Goal: Task Accomplishment & Management: Use online tool/utility

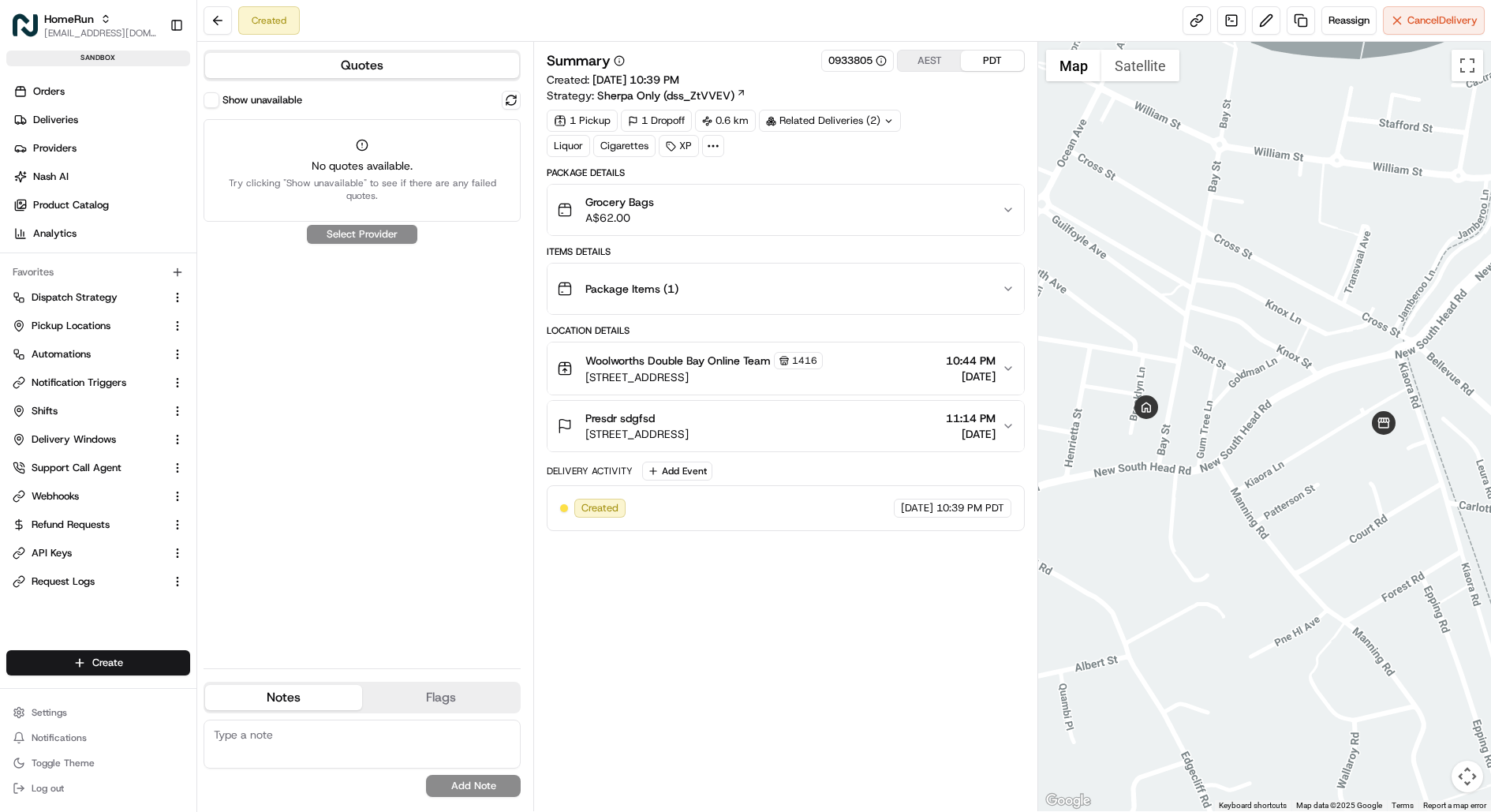
click at [214, 99] on button "Show unavailable" at bounding box center [211, 100] width 16 height 16
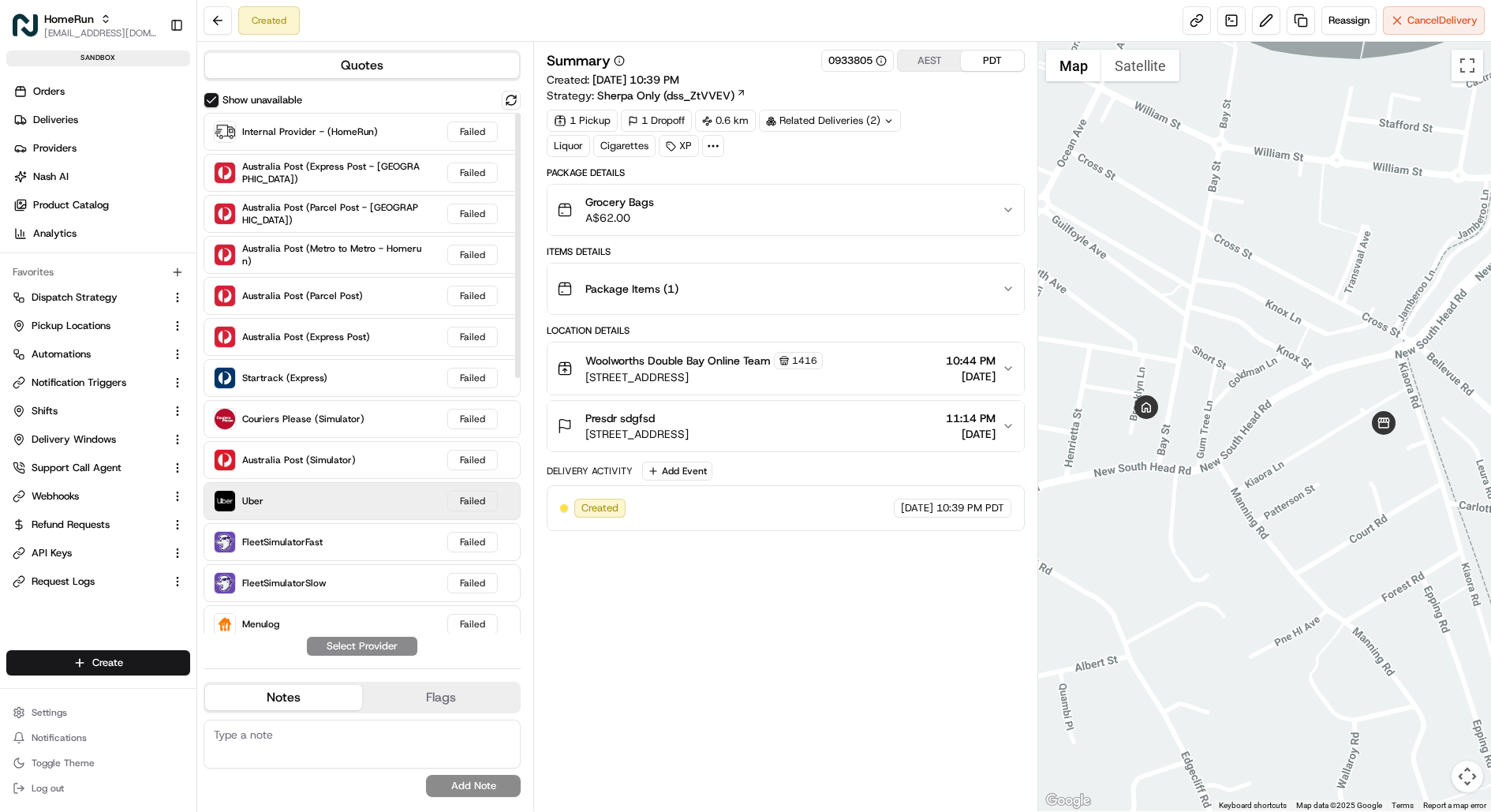
scroll to position [501, 0]
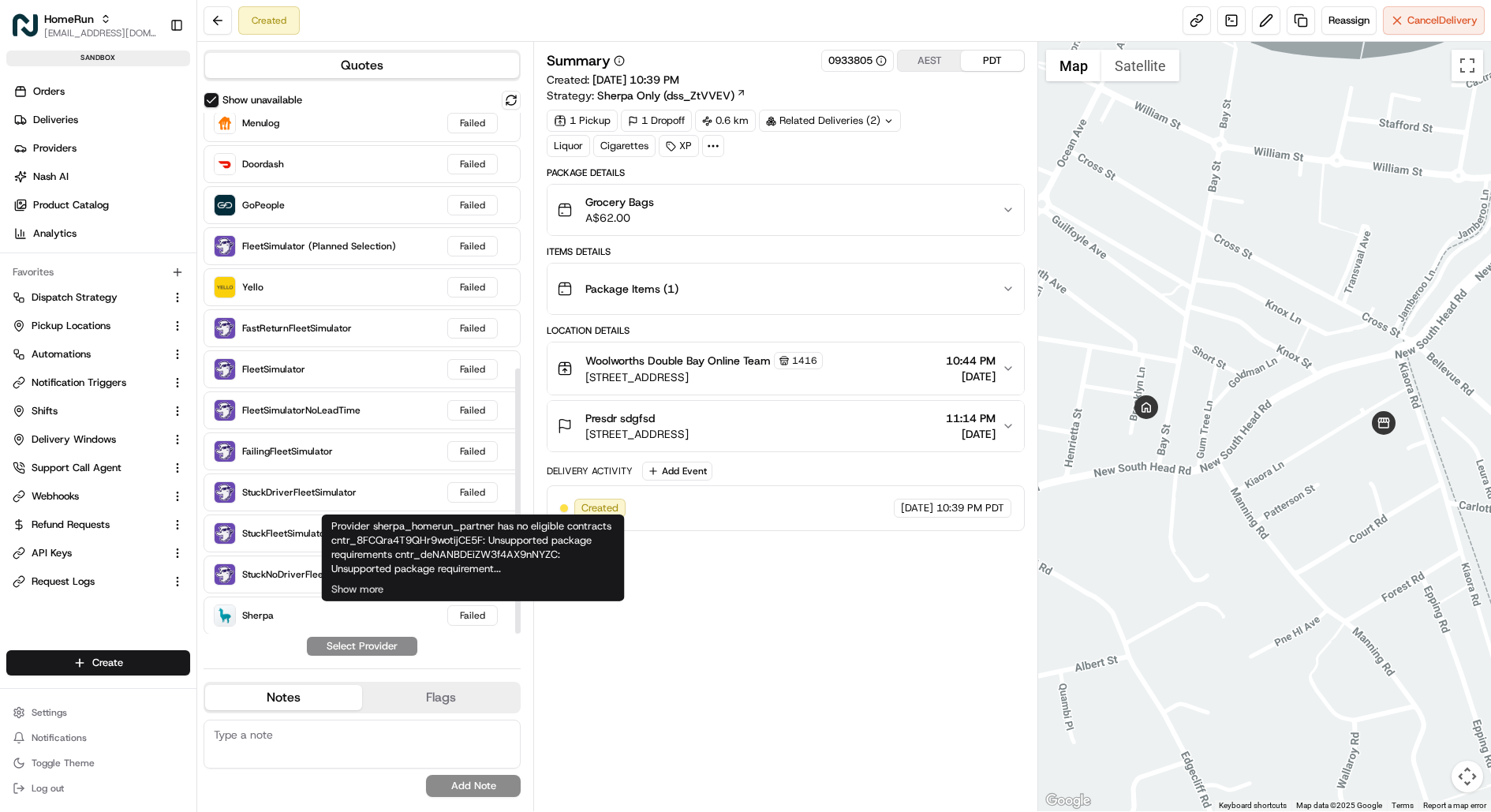
click at [479, 557] on div "Provider sherpa_homerun_partner has no eligible contracts cntr_8FCQra4T9QHr9wot…" at bounding box center [473, 557] width 303 height 87
copy div "cntr_deNANBDEiZW3f4AX9nNYZC"
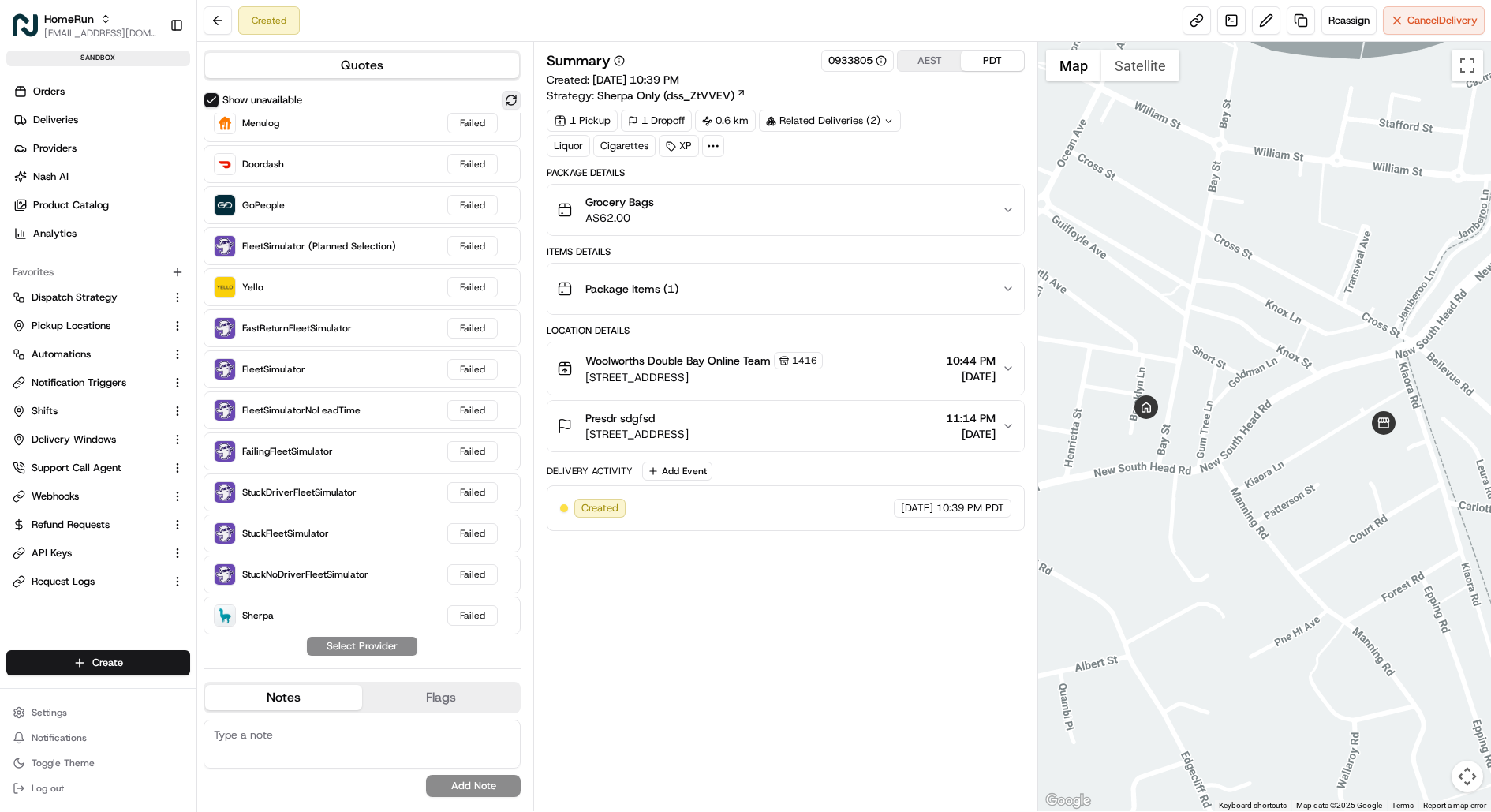
click at [512, 95] on button at bounding box center [511, 100] width 19 height 19
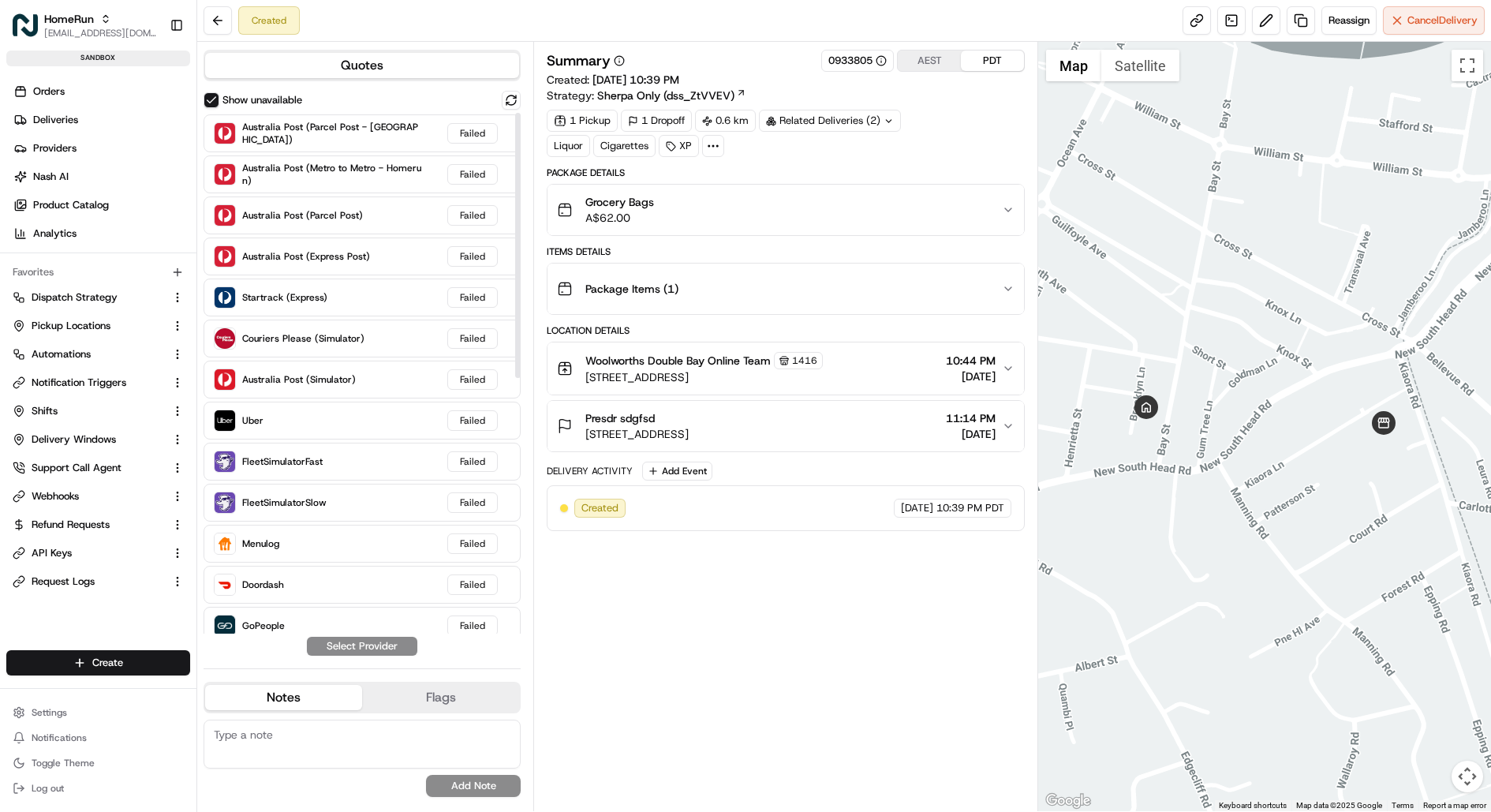
scroll to position [0, 0]
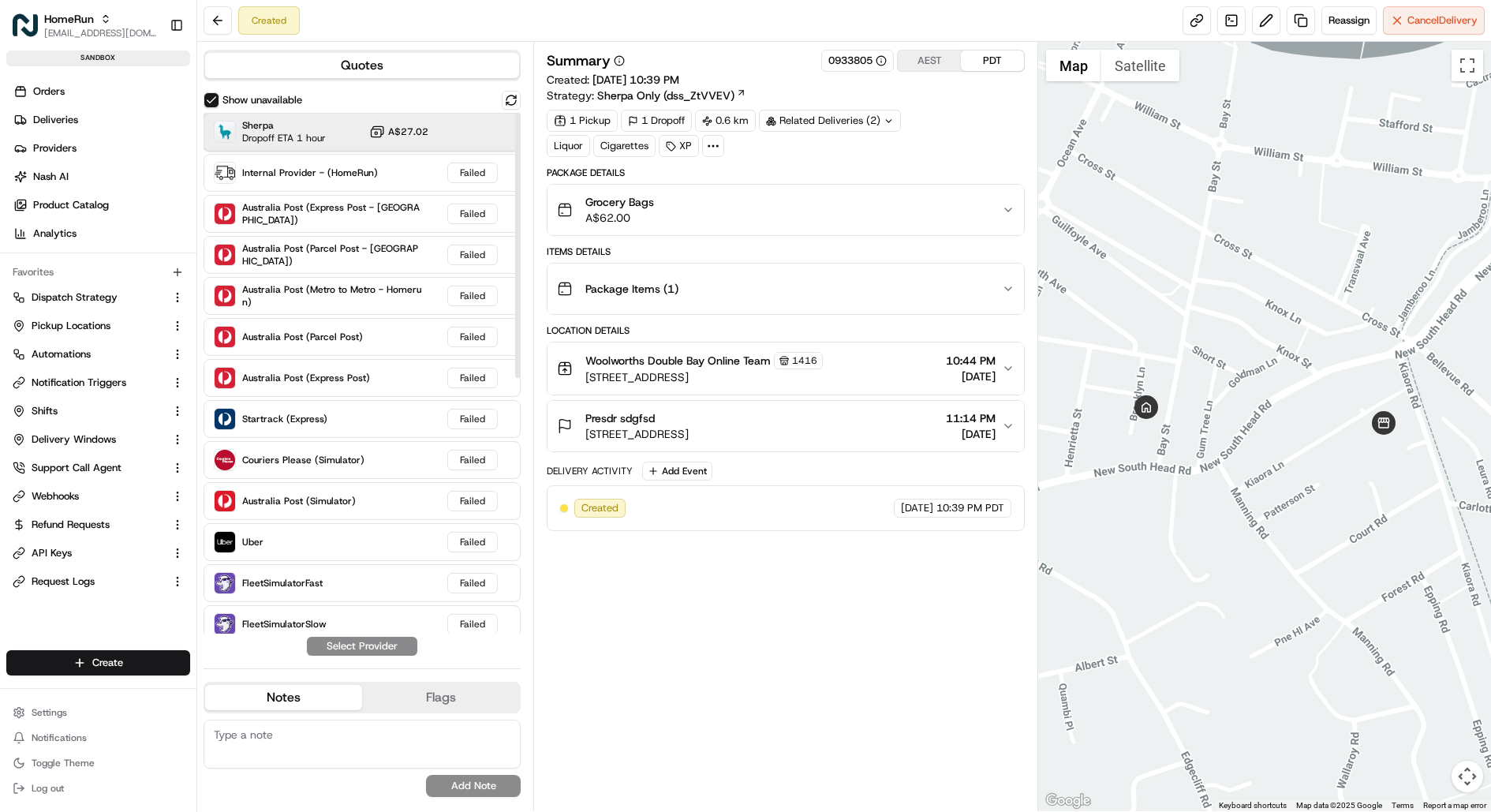
click at [429, 134] on div "Sherpa Dropoff ETA 1 hour A$27.02" at bounding box center [362, 132] width 317 height 38
click at [390, 641] on button "Assign Provider" at bounding box center [362, 646] width 112 height 19
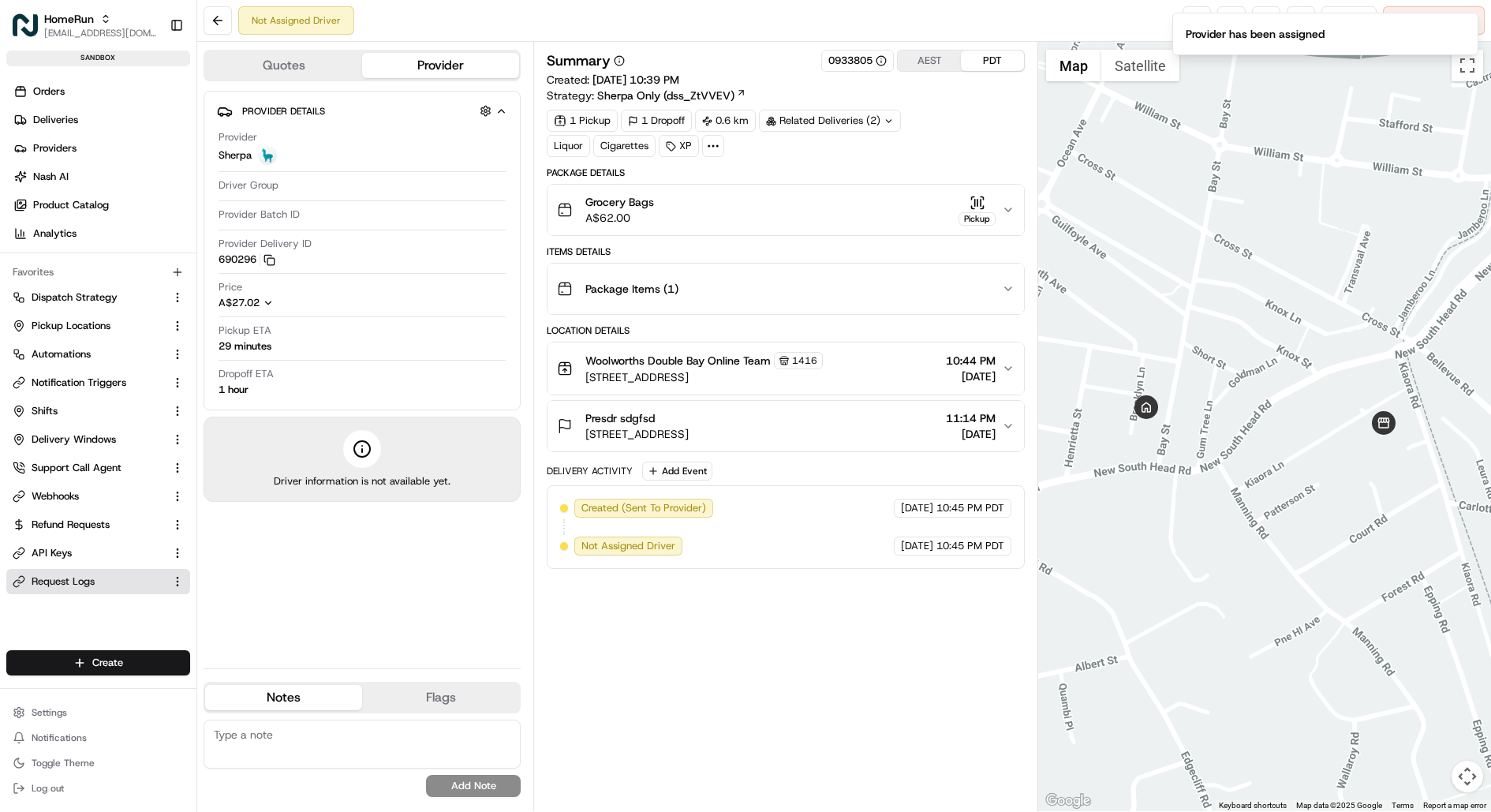
click at [81, 579] on span "Request Logs" at bounding box center [63, 581] width 63 height 14
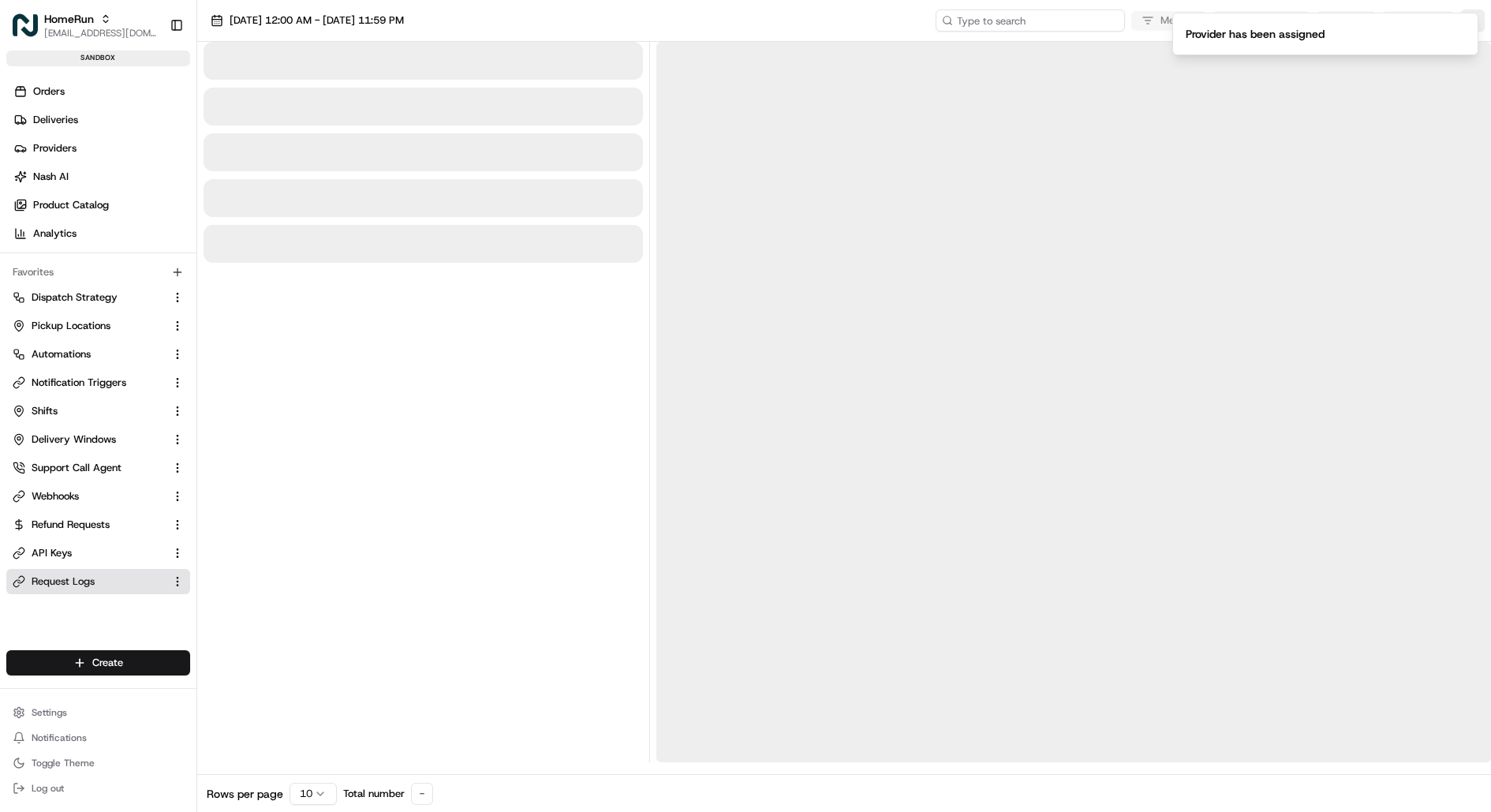
click at [1055, 28] on input at bounding box center [1030, 20] width 189 height 22
paste input "job_3q4BHrSAzYxamPyWzdq42W"
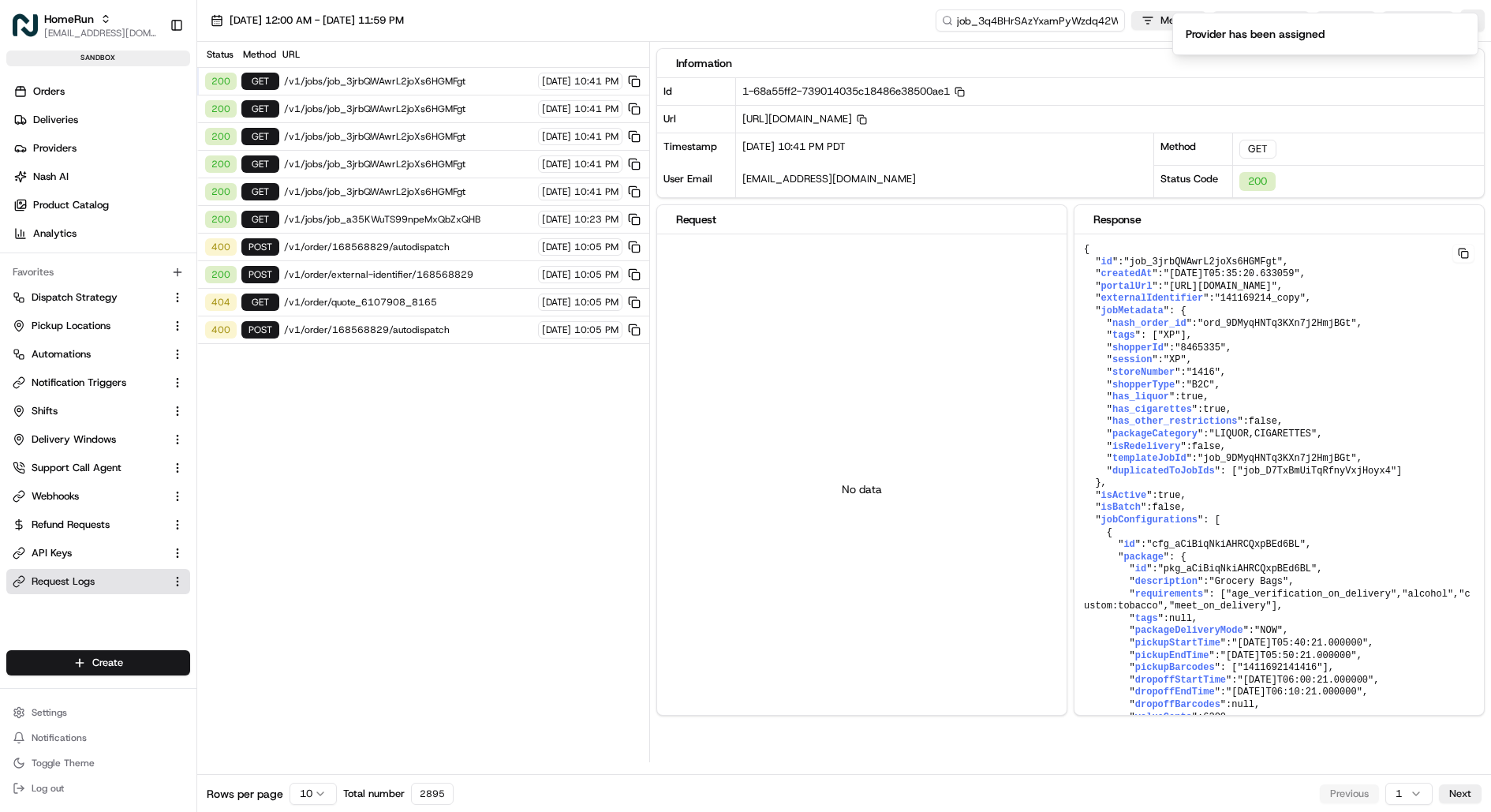
scroll to position [0, 2]
type input "job_3q4BHrSAzYxamPyWzdq42W"
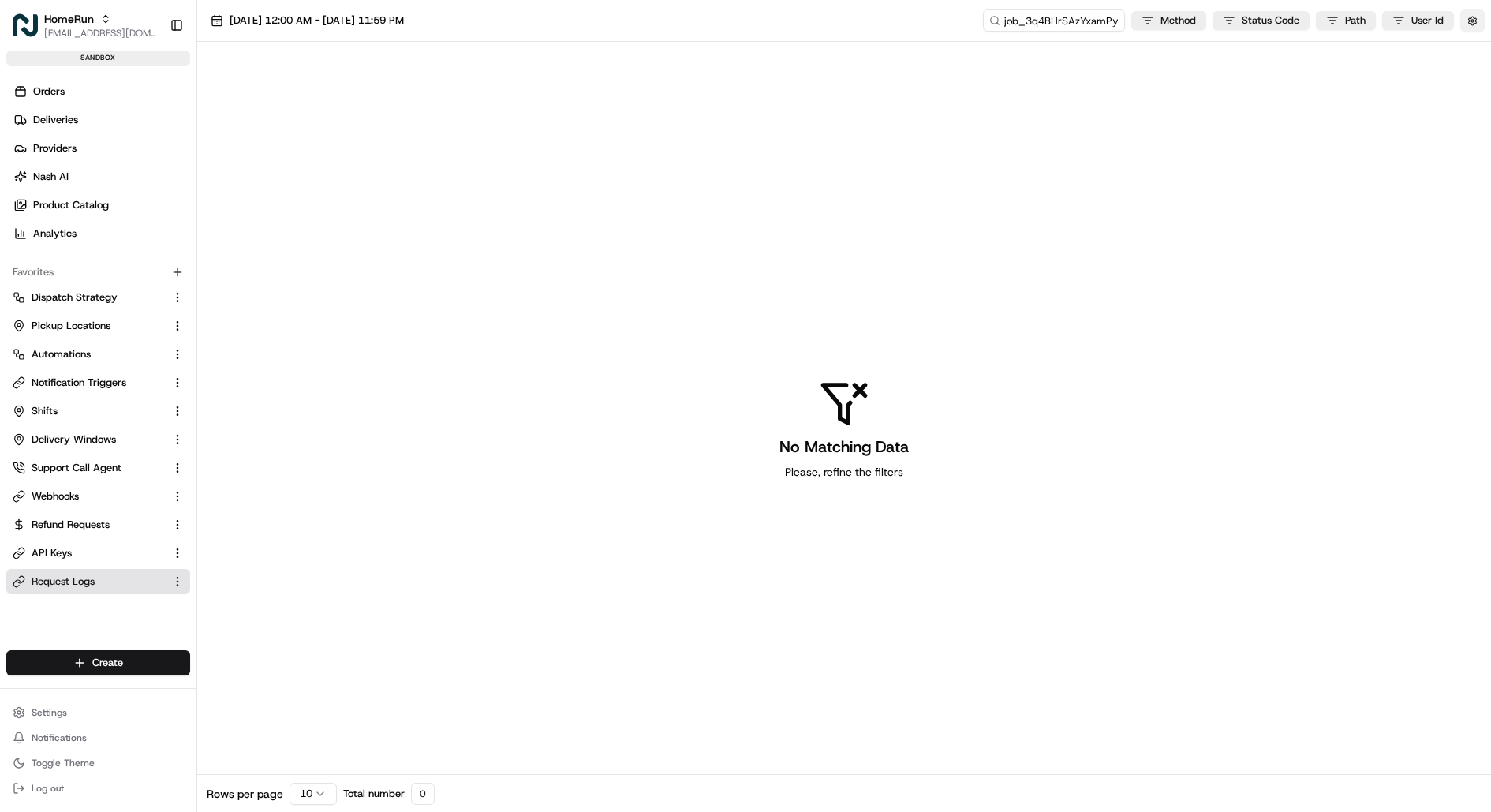
click at [1468, 12] on button "button" at bounding box center [1472, 20] width 25 height 22
click at [1477, 45] on button "Display Only Provider Logs" at bounding box center [1474, 48] width 13 height 13
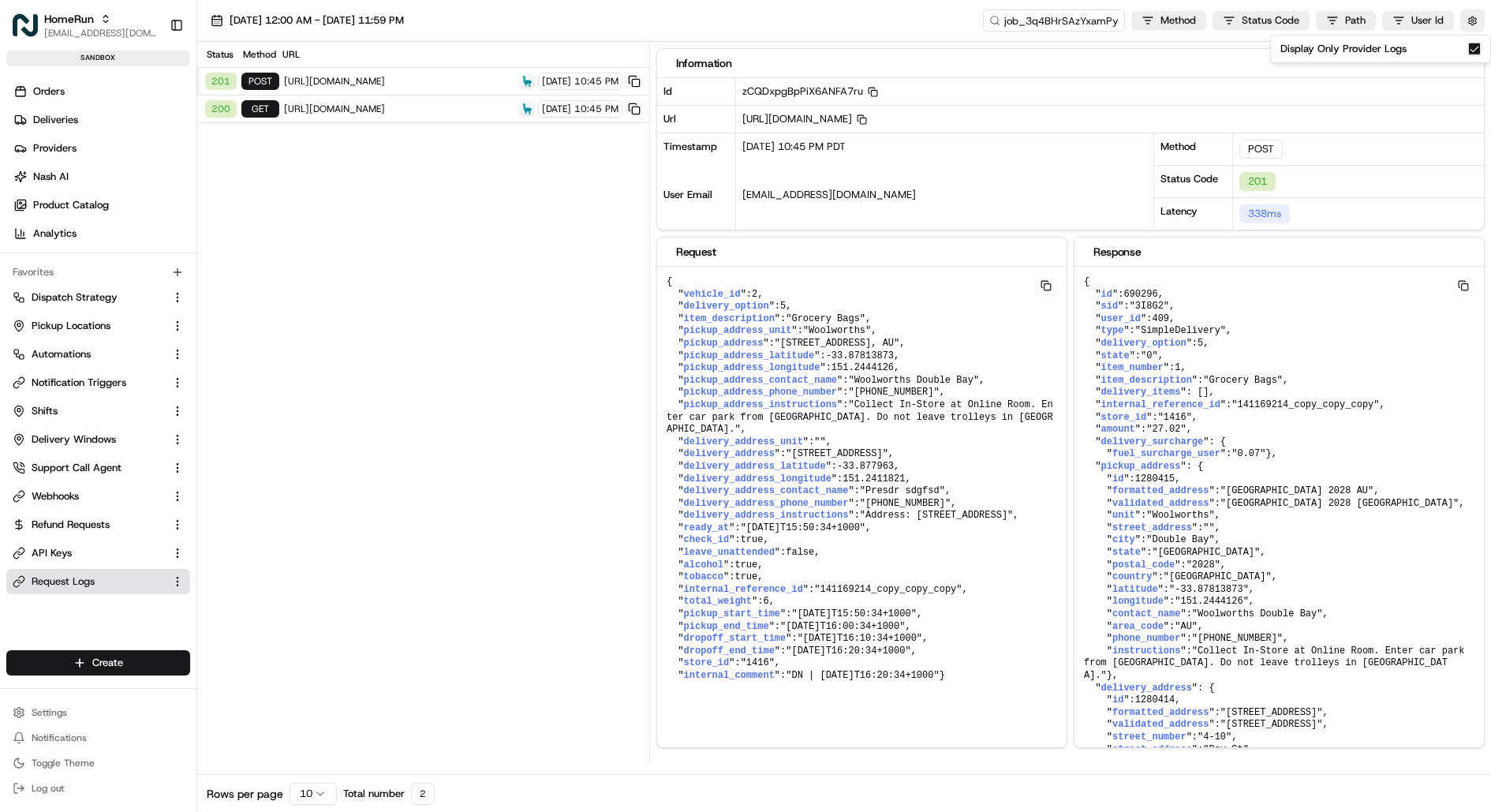
click at [439, 96] on div "200 GET [URL][DOMAIN_NAME] [DATE] 10:45 PM" at bounding box center [423, 109] width 452 height 28
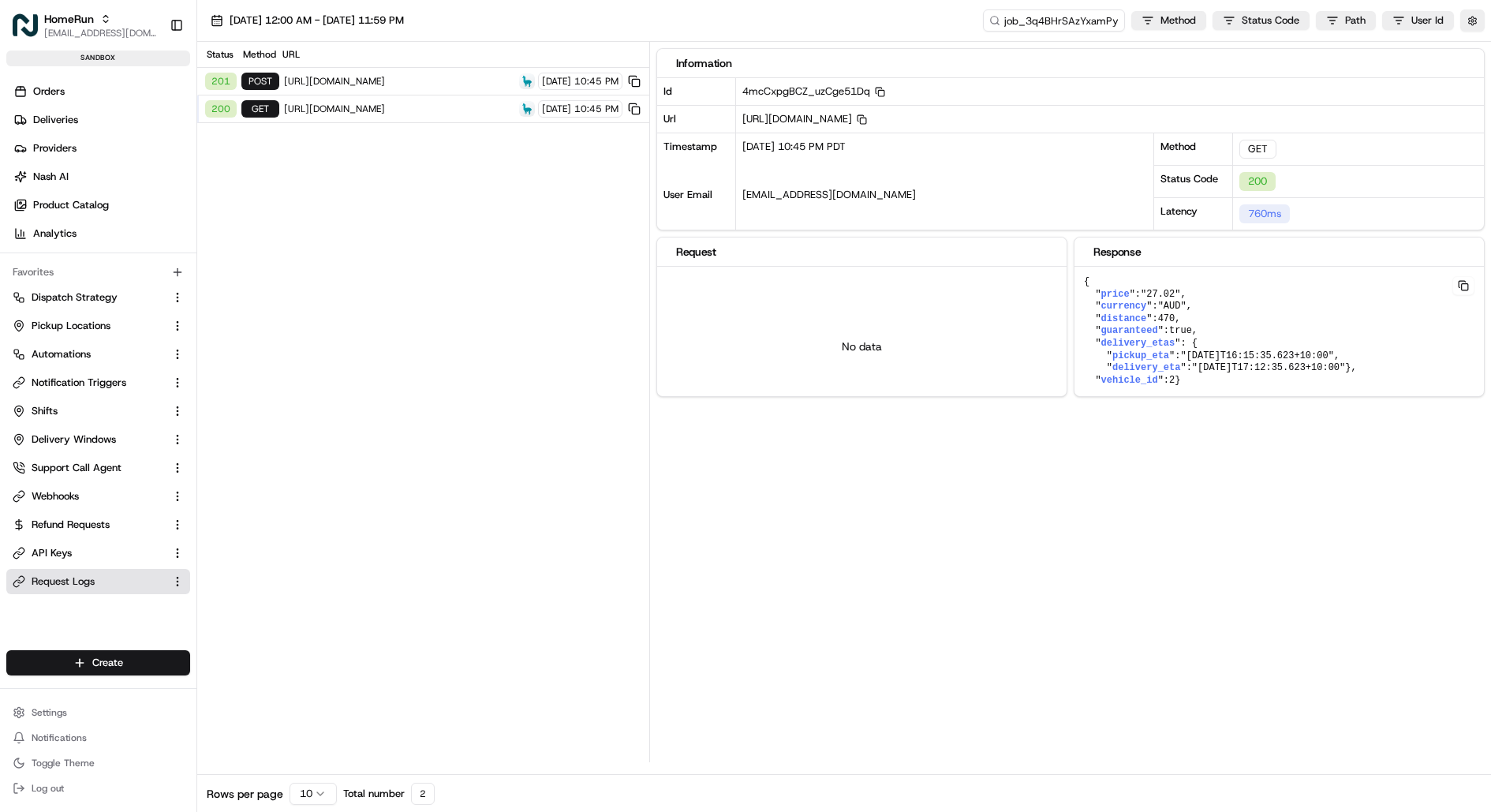
click at [439, 81] on span "[URL][DOMAIN_NAME]" at bounding box center [400, 81] width 231 height 13
